Goal: Information Seeking & Learning: Learn about a topic

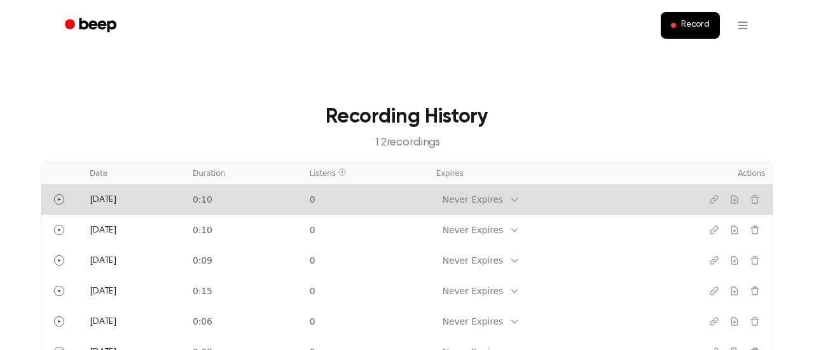
click at [520, 204] on icon at bounding box center [514, 200] width 10 height 10
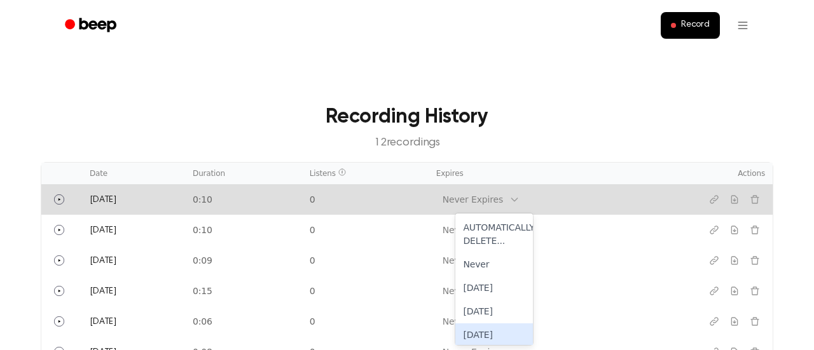
click at [480, 333] on div "[DATE]" at bounding box center [494, 336] width 78 height 24
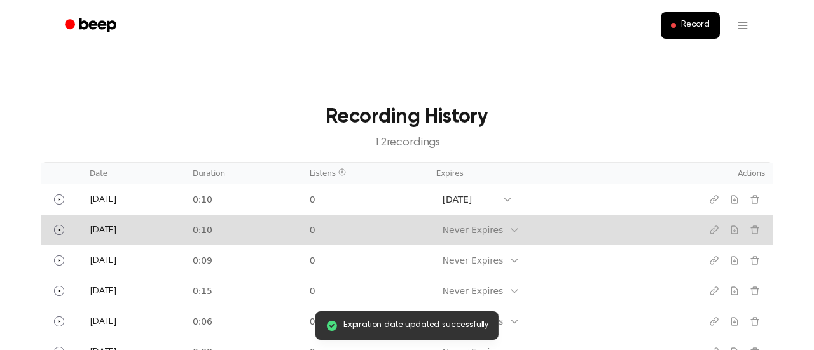
click at [509, 223] on div "Never Expires" at bounding box center [472, 231] width 73 height 16
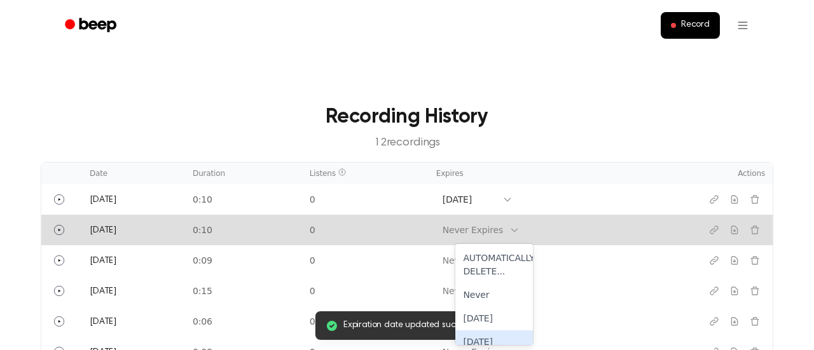
scroll to position [59, 0]
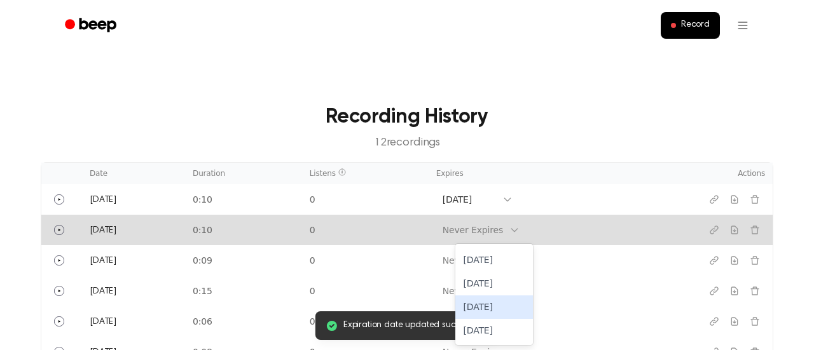
click at [487, 312] on div "[DATE]" at bounding box center [494, 308] width 78 height 24
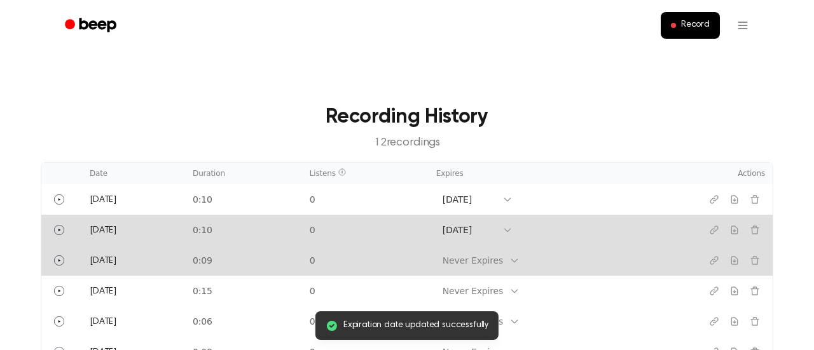
click at [536, 260] on td "Never Expires" at bounding box center [550, 261] width 242 height 31
click at [520, 261] on icon at bounding box center [514, 261] width 10 height 10
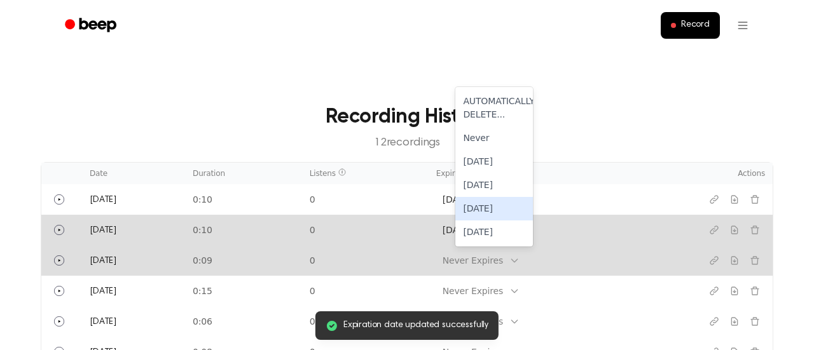
click at [497, 214] on div "[DATE]" at bounding box center [494, 209] width 78 height 24
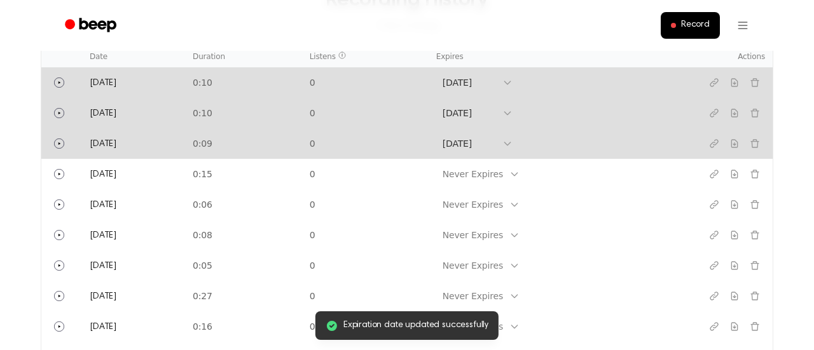
scroll to position [120, 0]
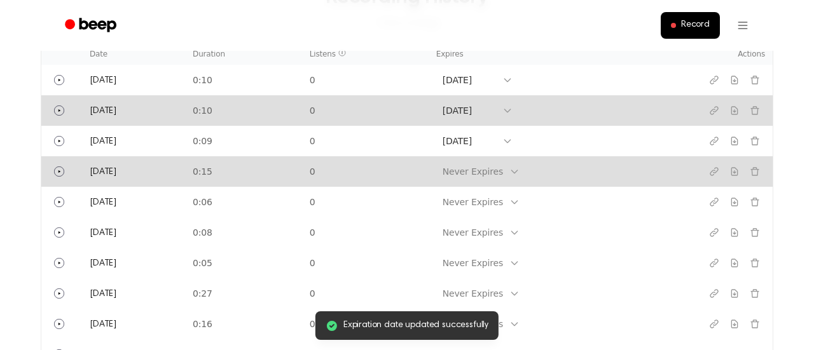
click at [520, 170] on icon at bounding box center [514, 172] width 10 height 10
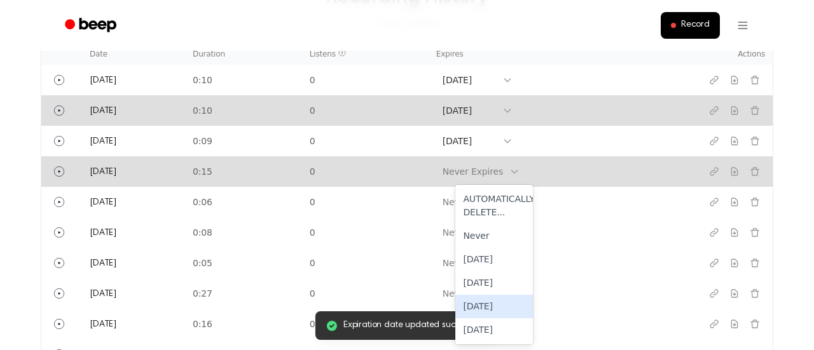
click at [488, 312] on div "[DATE]" at bounding box center [494, 307] width 78 height 24
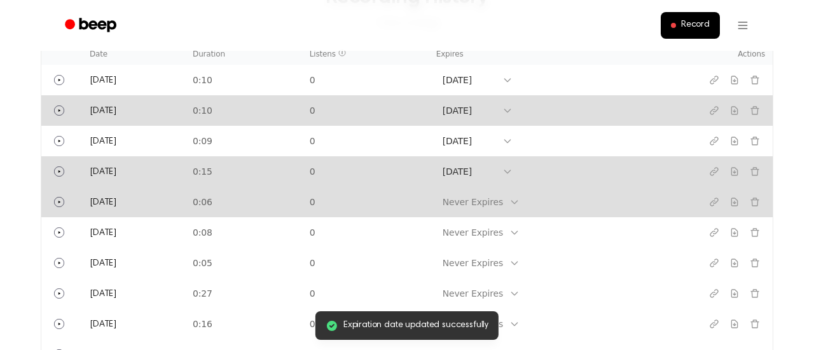
click at [503, 201] on div "Never Expires" at bounding box center [473, 202] width 60 height 13
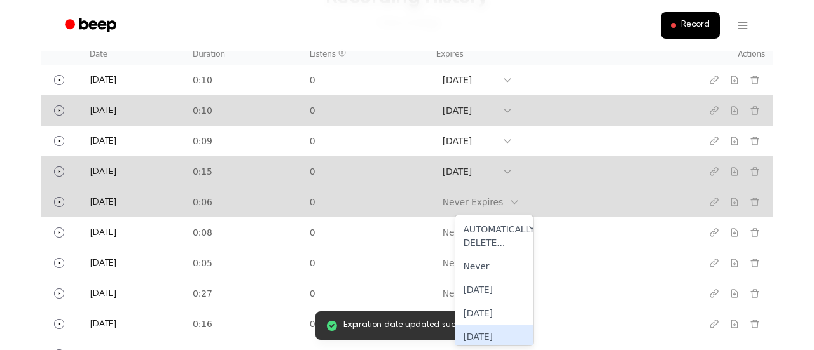
click at [477, 331] on div "[DATE]" at bounding box center [494, 338] width 78 height 24
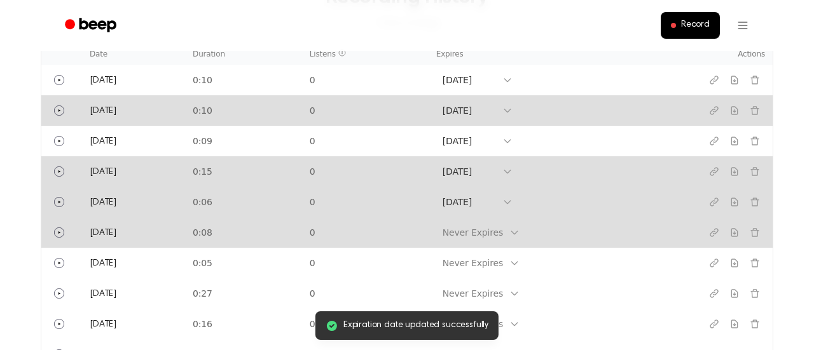
click at [503, 235] on div "Never Expires" at bounding box center [473, 232] width 60 height 13
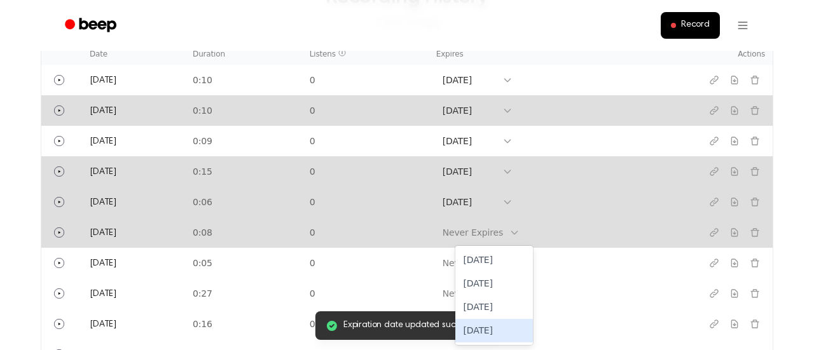
scroll to position [60, 0]
click at [494, 303] on div "[DATE]" at bounding box center [494, 308] width 78 height 24
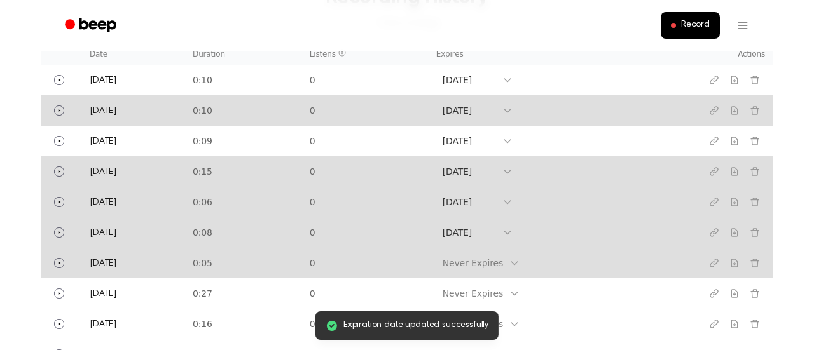
click at [503, 263] on div "Never Expires" at bounding box center [473, 263] width 60 height 13
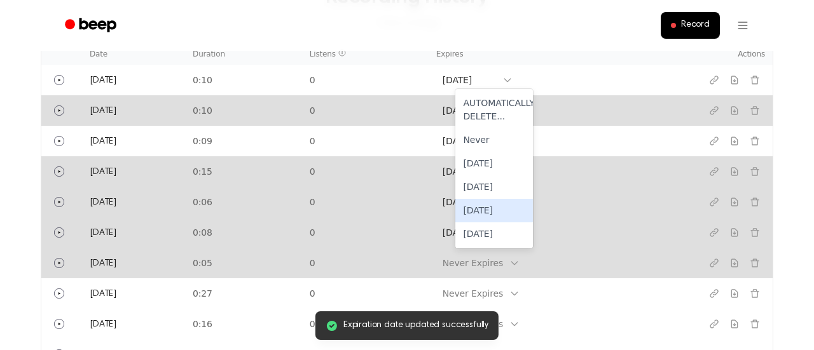
click at [490, 205] on div "[DATE]" at bounding box center [494, 211] width 78 height 24
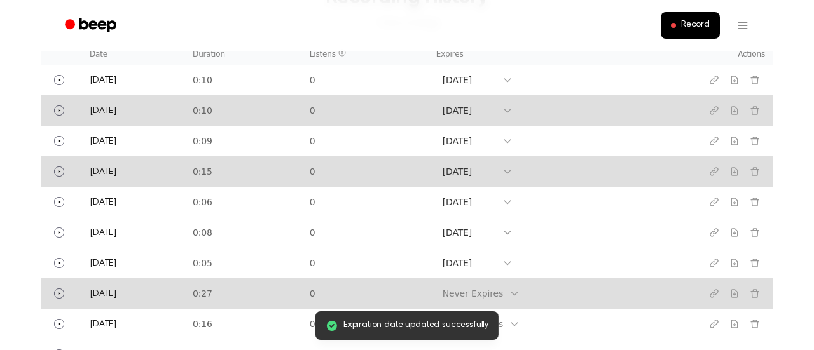
click at [489, 298] on div "Never Expires" at bounding box center [473, 293] width 60 height 13
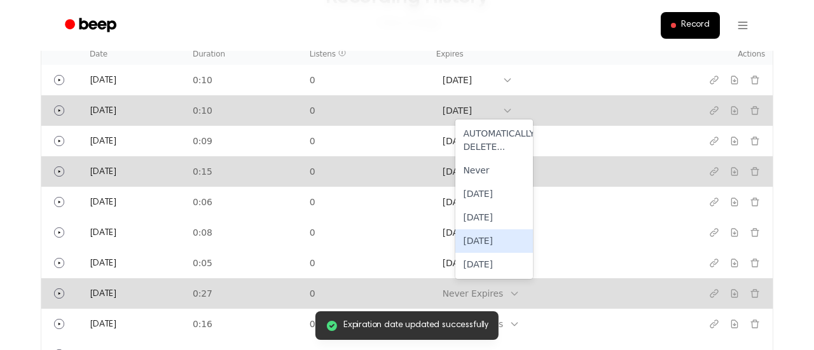
click at [495, 244] on div "[DATE]" at bounding box center [494, 242] width 78 height 24
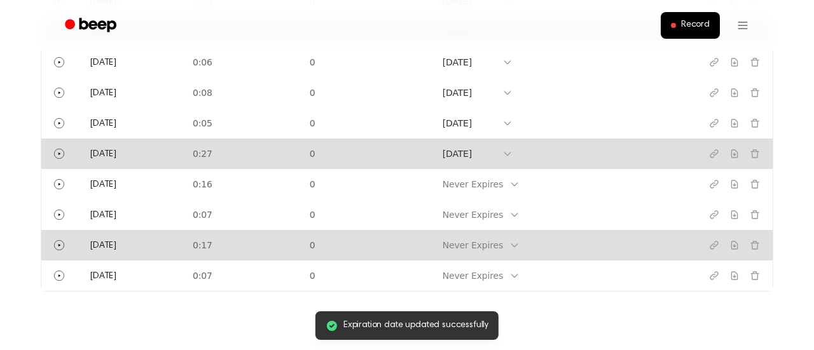
scroll to position [263, 0]
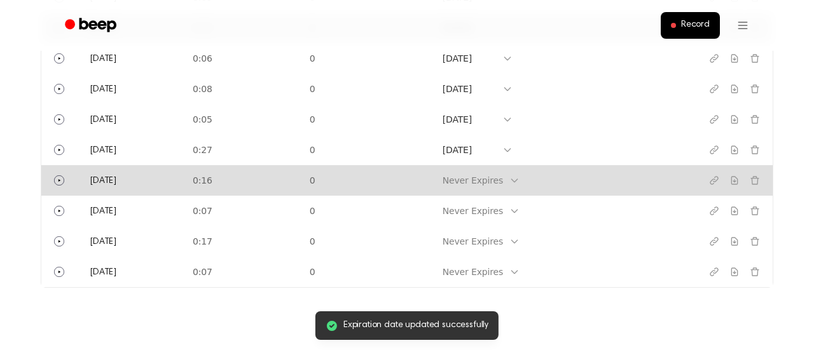
click at [505, 173] on div "Never Expires" at bounding box center [472, 181] width 73 height 16
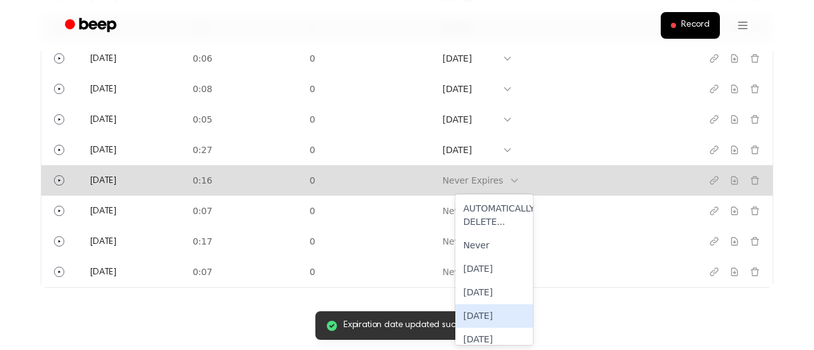
click at [484, 308] on div "[DATE]" at bounding box center [494, 317] width 78 height 24
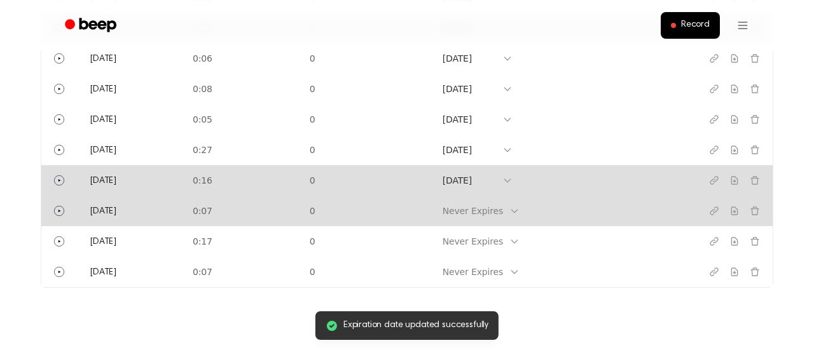
click at [503, 209] on div "Never Expires" at bounding box center [473, 211] width 60 height 13
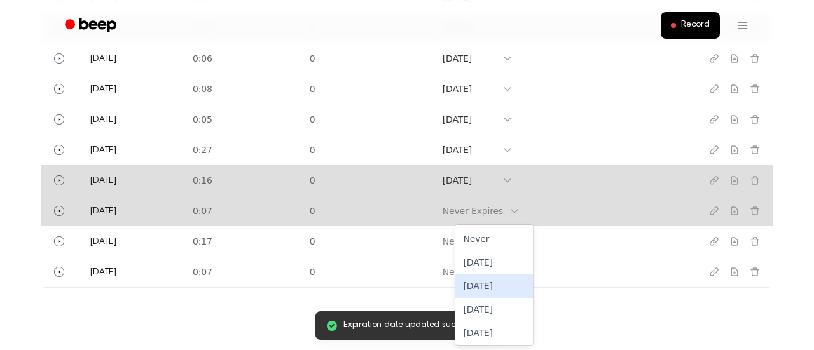
scroll to position [39, 0]
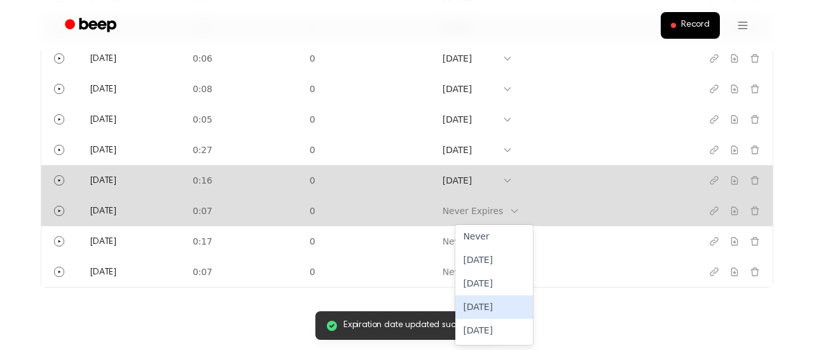
click at [480, 313] on div "[DATE]" at bounding box center [494, 308] width 78 height 24
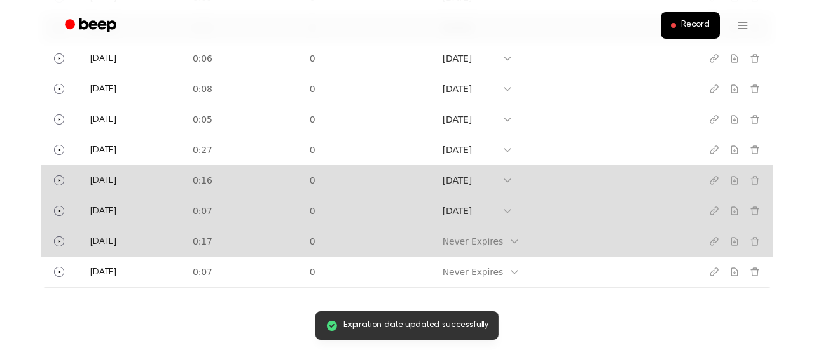
click at [490, 249] on div "Never Expires" at bounding box center [477, 242] width 83 height 18
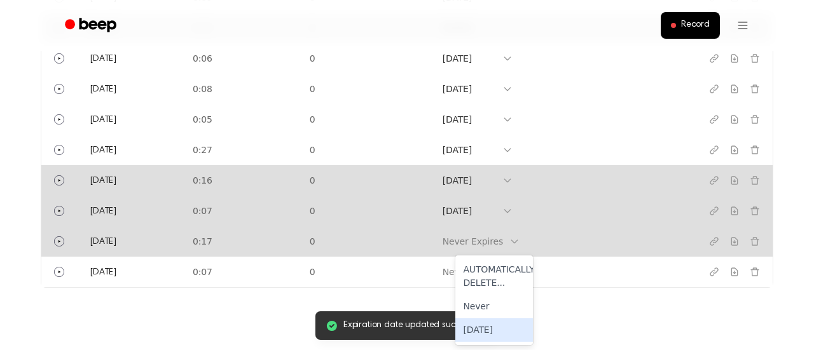
scroll to position [70, 0]
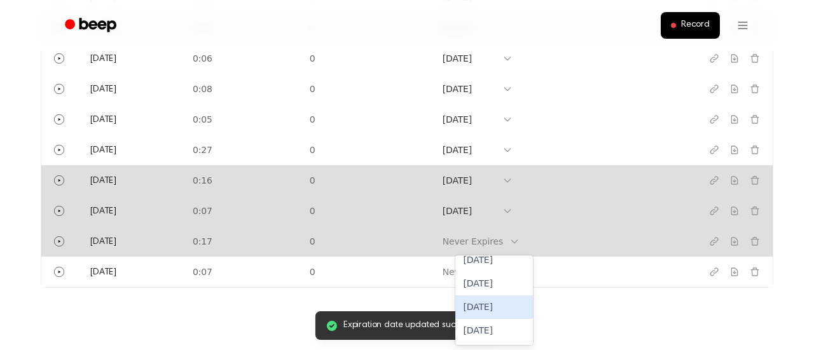
click at [483, 304] on div "[DATE]" at bounding box center [494, 308] width 78 height 24
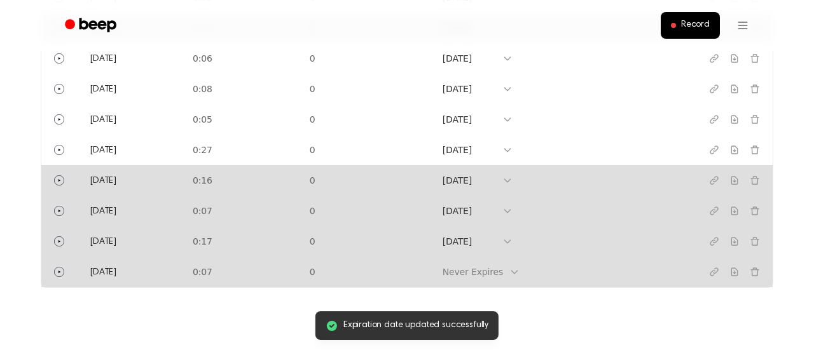
click at [490, 271] on div "Never Expires" at bounding box center [473, 272] width 60 height 13
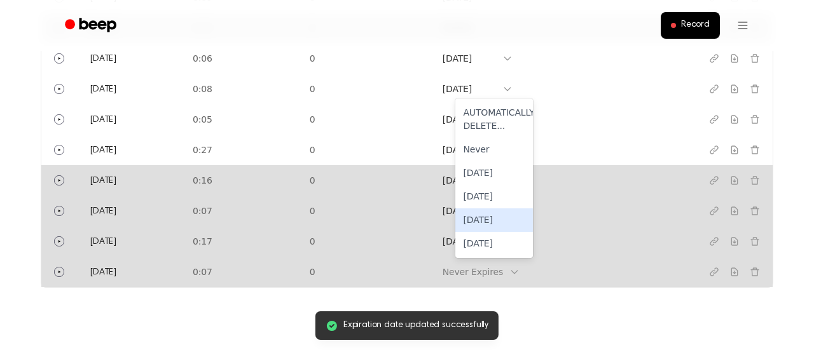
click at [481, 223] on div "[DATE]" at bounding box center [494, 221] width 78 height 24
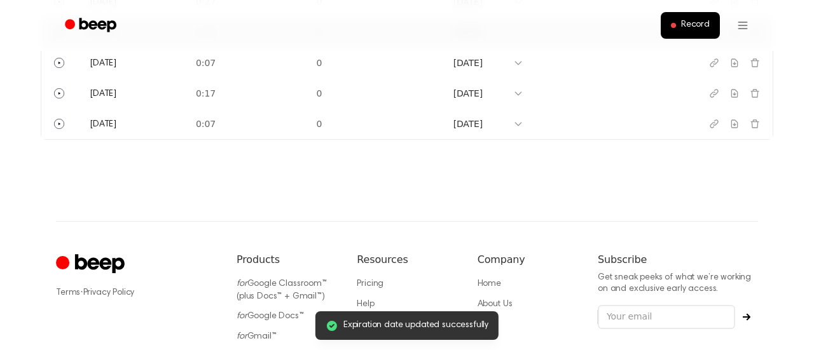
scroll to position [0, 0]
